Goal: Transaction & Acquisition: Purchase product/service

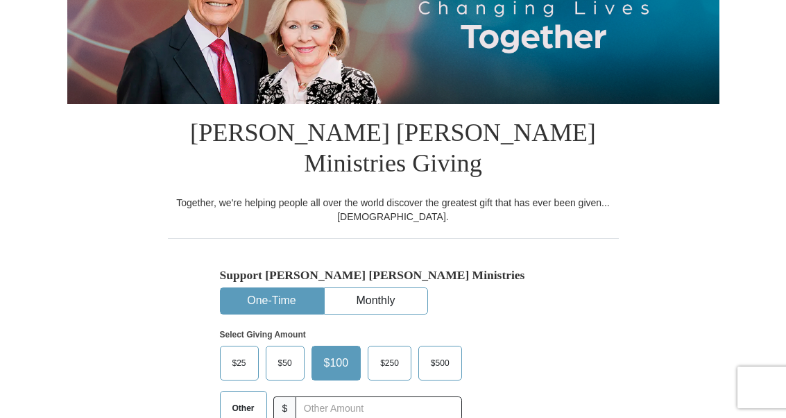
scroll to position [209, 0]
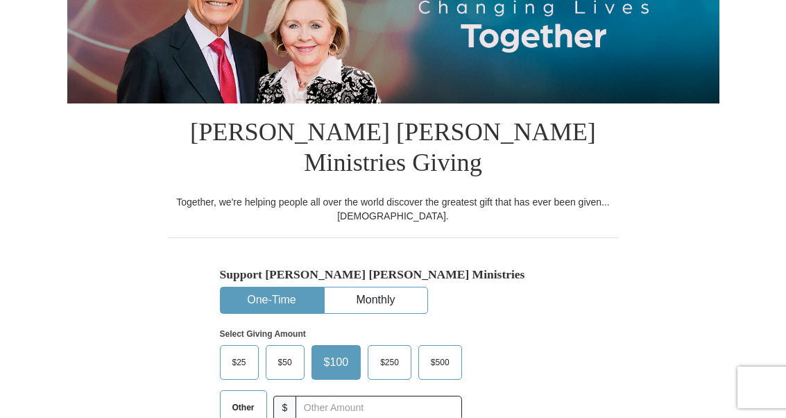
click at [383, 352] on span "$250" at bounding box center [389, 362] width 33 height 21
click at [0, 0] on input "$250" at bounding box center [0, 0] width 0 height 0
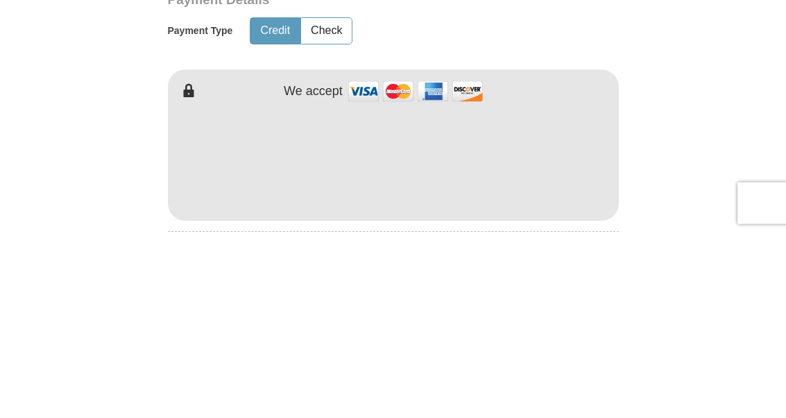
scroll to position [721, 0]
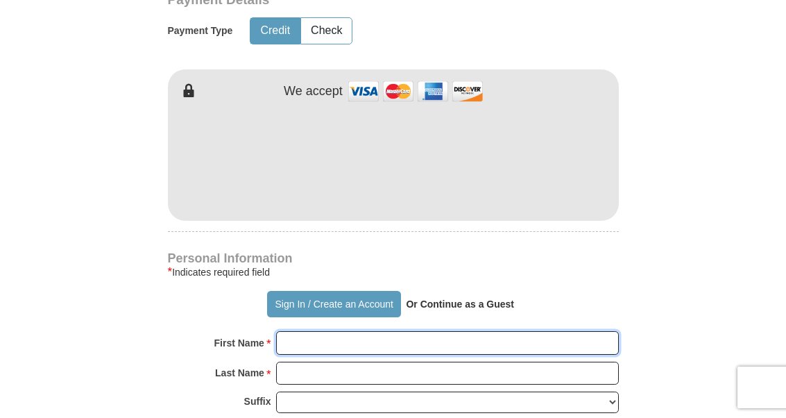
click at [326, 331] on input "First Name *" at bounding box center [447, 343] width 343 height 24
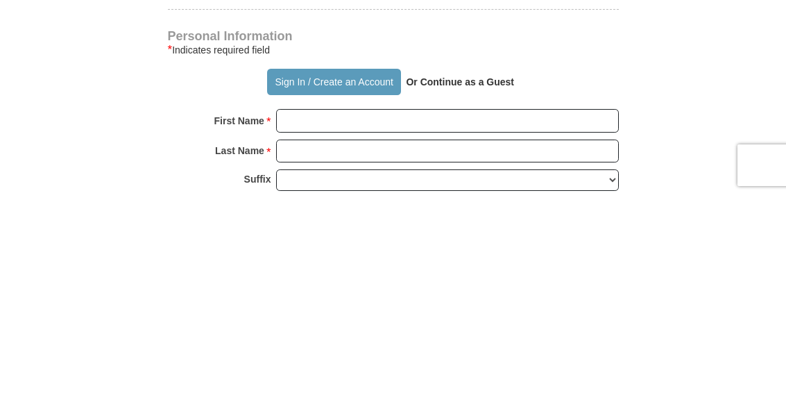
scroll to position [943, 0]
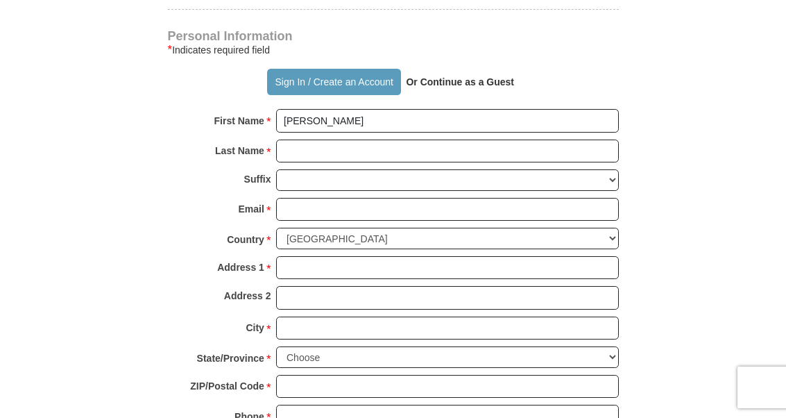
type input "[PERSON_NAME]"
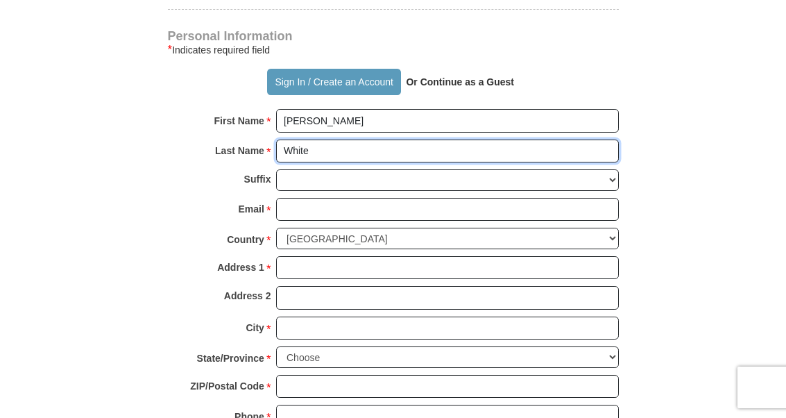
type input "White"
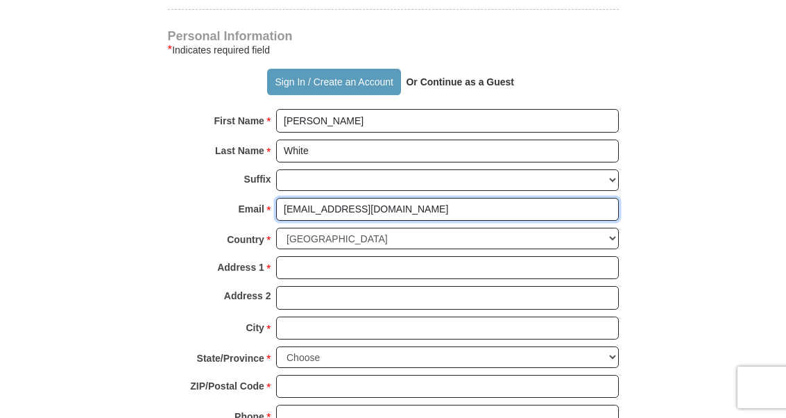
type input "[EMAIL_ADDRESS][DOMAIN_NAME]"
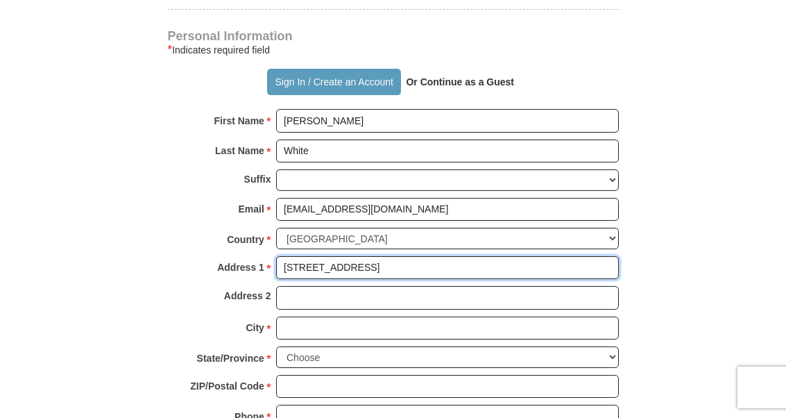
type input "[STREET_ADDRESS]"
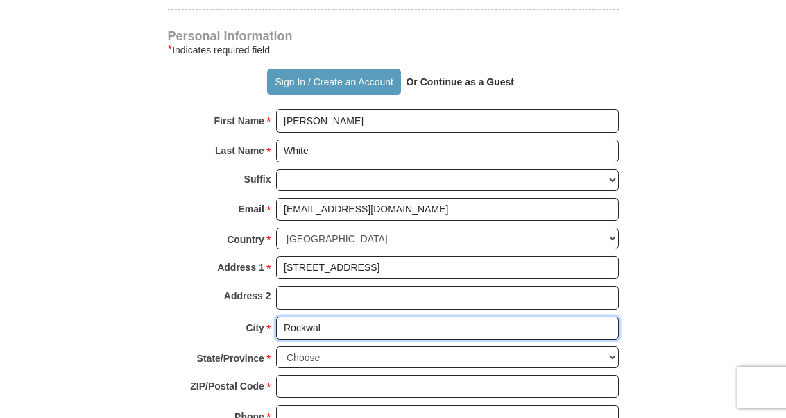
type input "Rockwall"
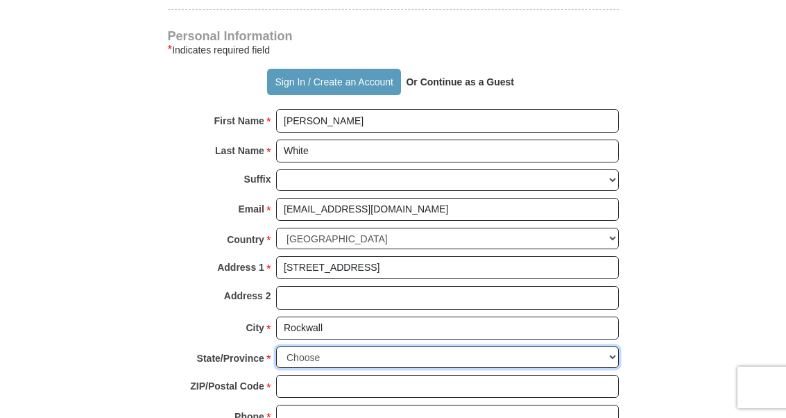
select select "[GEOGRAPHIC_DATA]"
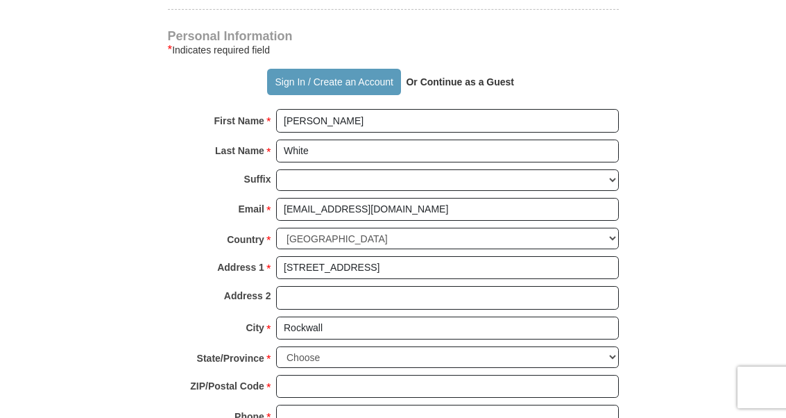
type input "Rockwall"
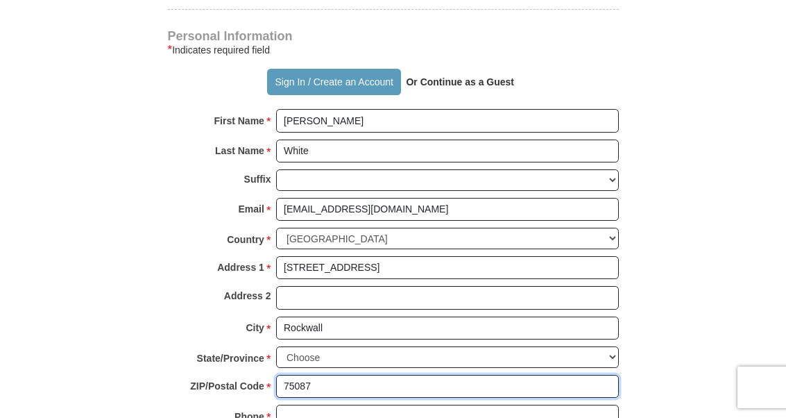
type input "75087"
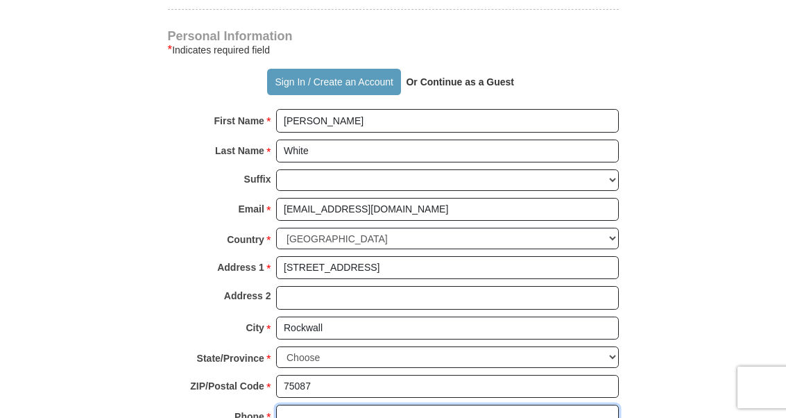
click at [321, 404] on input "Phone * *" at bounding box center [447, 416] width 343 height 24
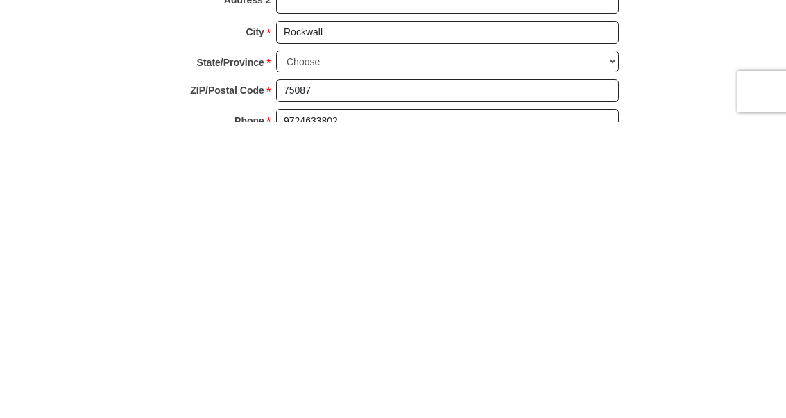
scroll to position [1238, 0]
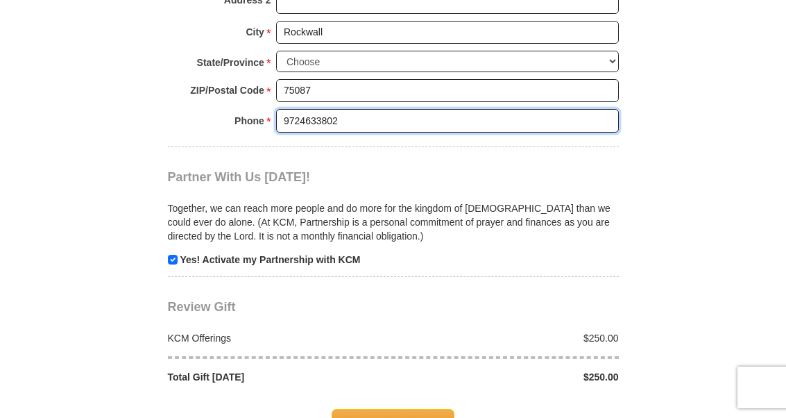
type input "9724633802"
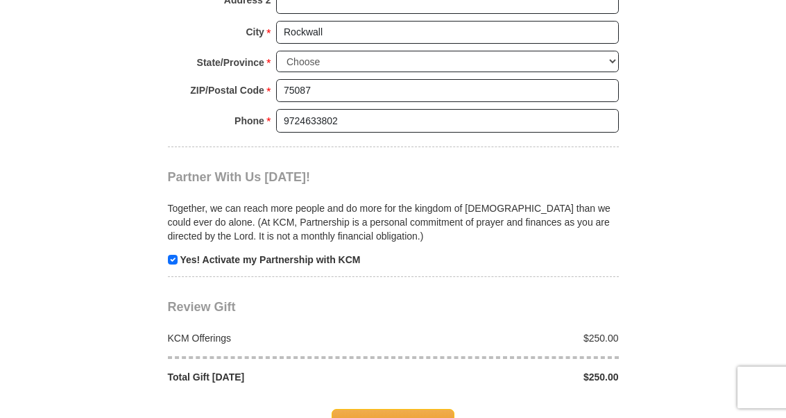
click at [410, 409] on span "Complete Your Gift" at bounding box center [393, 423] width 123 height 29
